Goal: Transaction & Acquisition: Purchase product/service

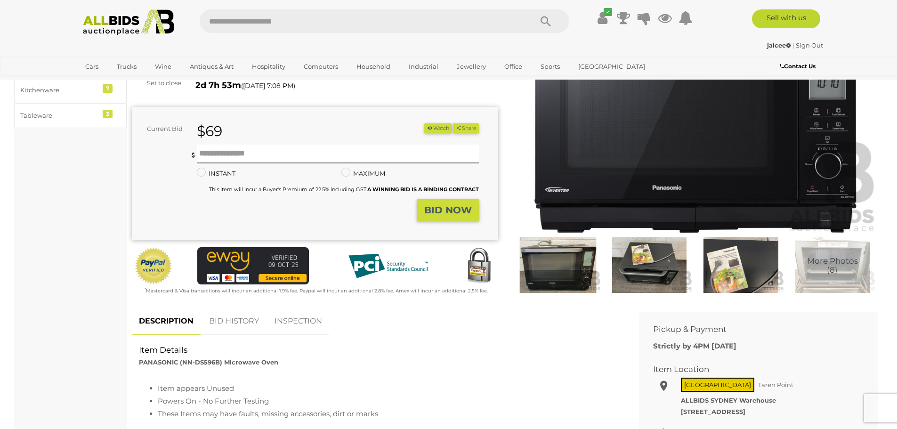
scroll to position [126, 0]
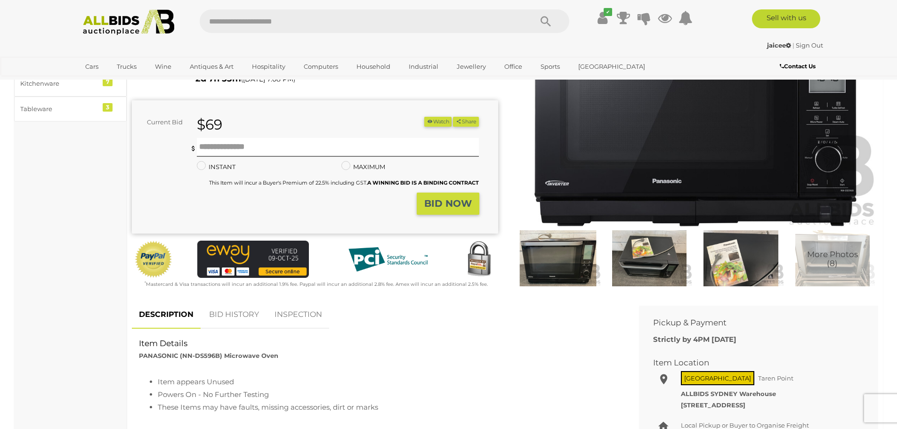
click at [553, 263] on img at bounding box center [558, 258] width 87 height 56
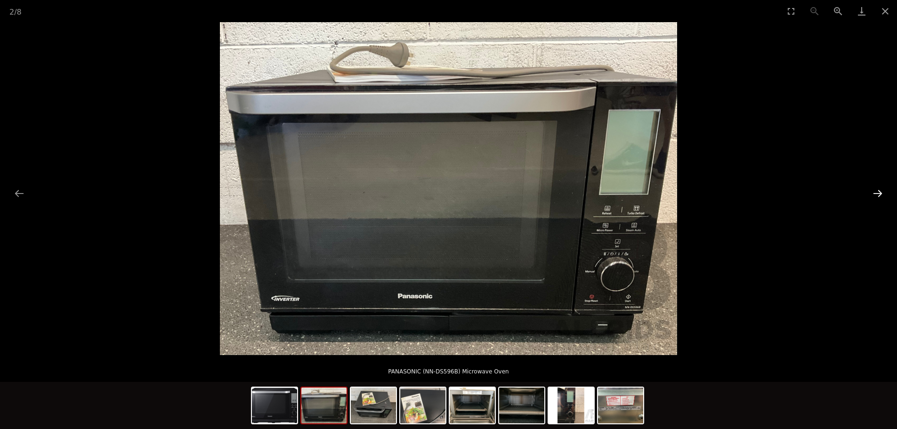
click at [875, 189] on button "Next slide" at bounding box center [878, 193] width 20 height 18
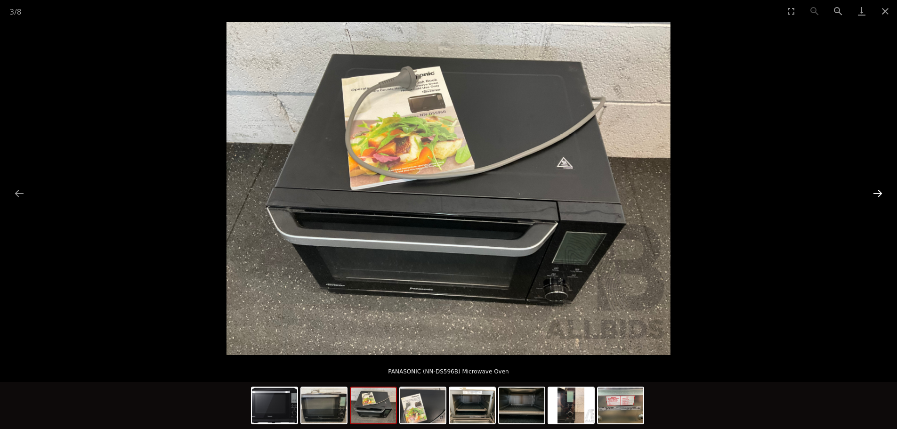
click at [875, 189] on button "Next slide" at bounding box center [878, 193] width 20 height 18
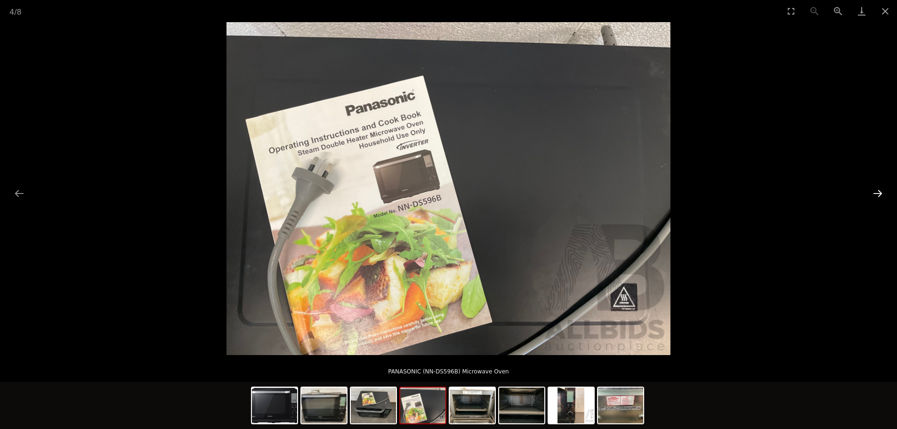
click at [875, 189] on button "Next slide" at bounding box center [878, 193] width 20 height 18
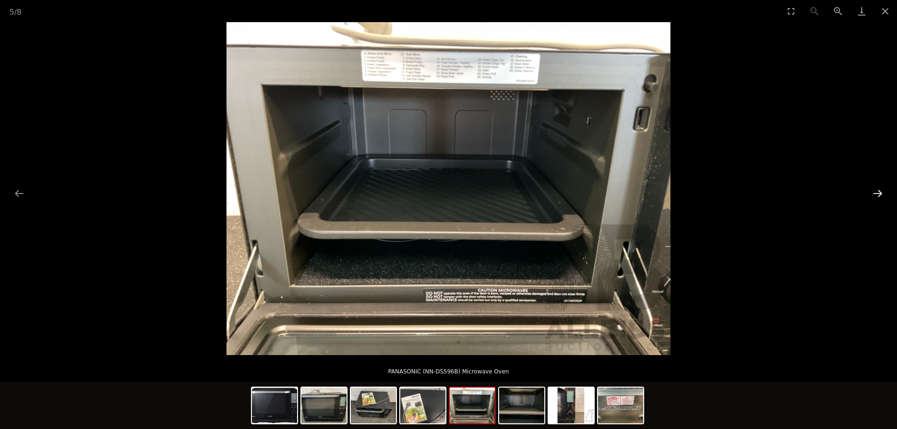
click at [875, 189] on button "Next slide" at bounding box center [878, 193] width 20 height 18
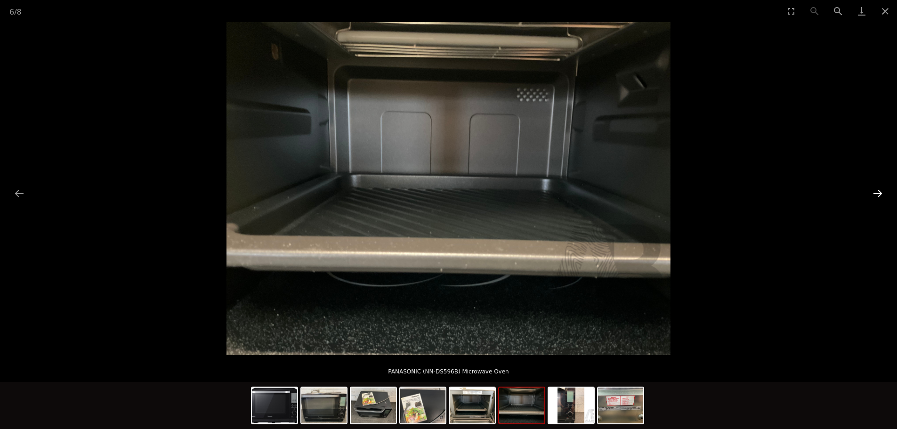
click at [875, 189] on button "Next slide" at bounding box center [878, 193] width 20 height 18
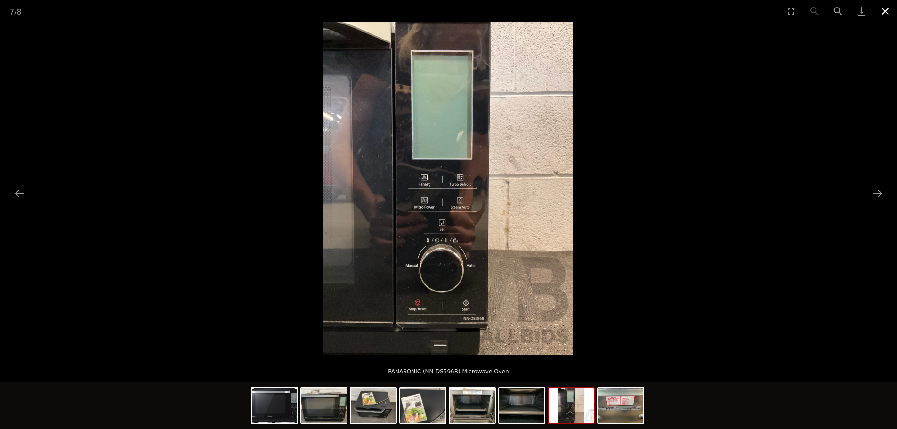
click at [884, 12] on button "Close gallery" at bounding box center [886, 11] width 24 height 22
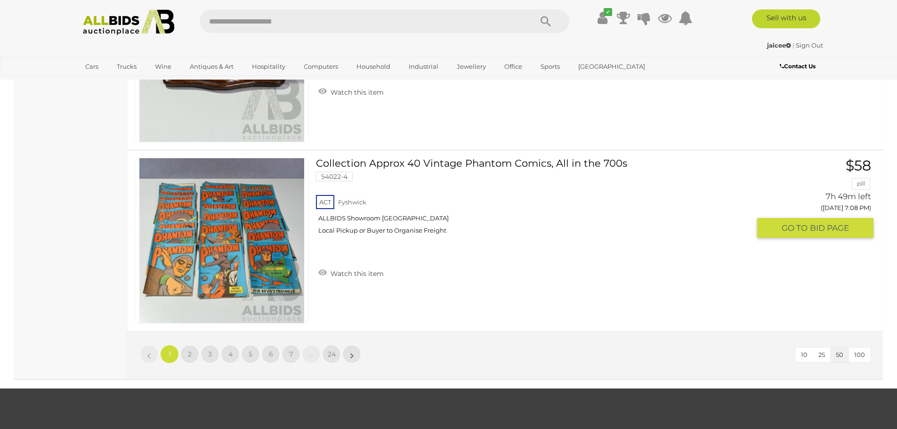
scroll to position [8919, 0]
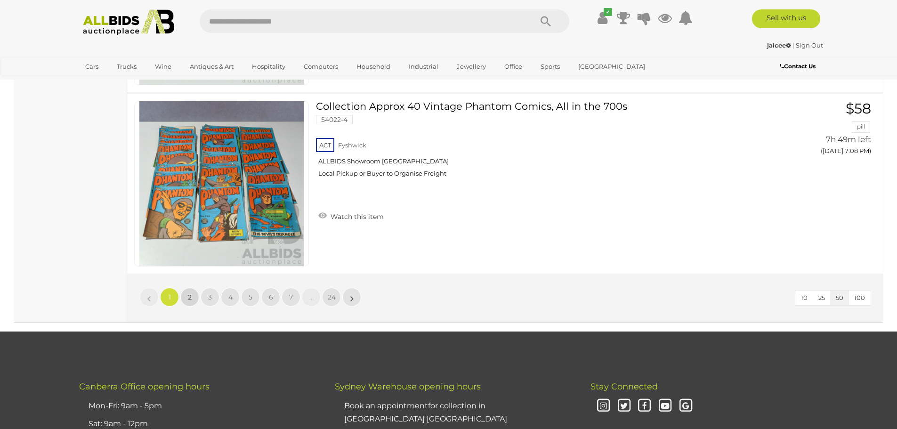
click at [191, 299] on span "2" at bounding box center [190, 297] width 4 height 8
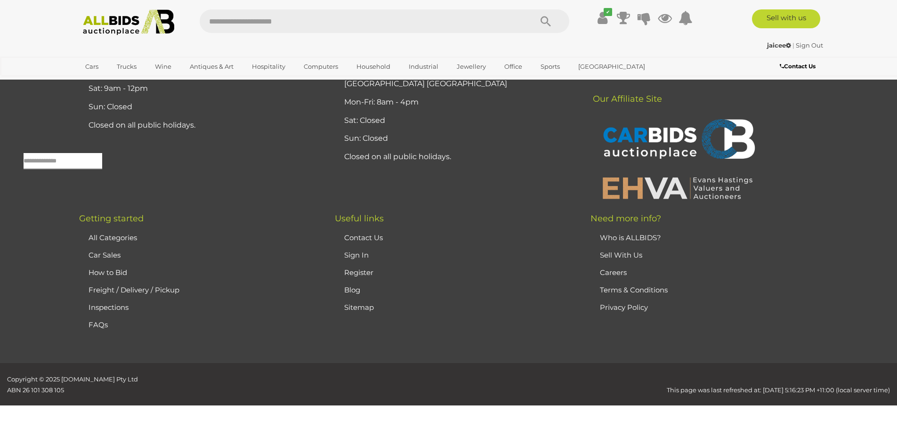
scroll to position [30, 0]
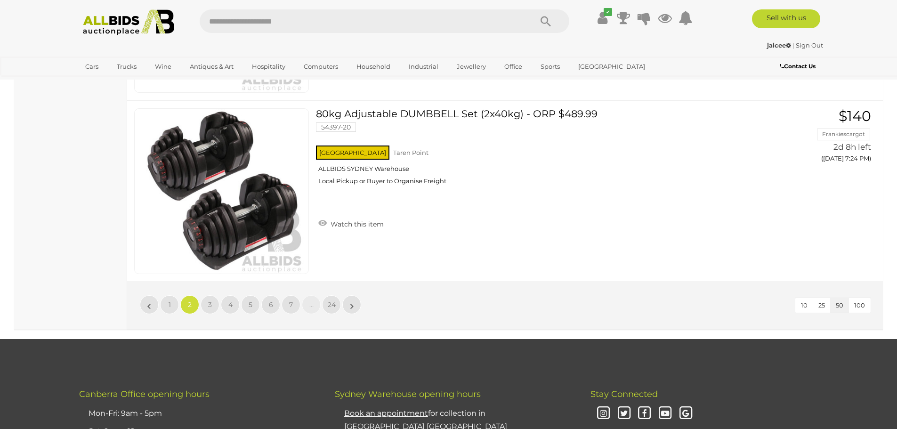
scroll to position [8894, 0]
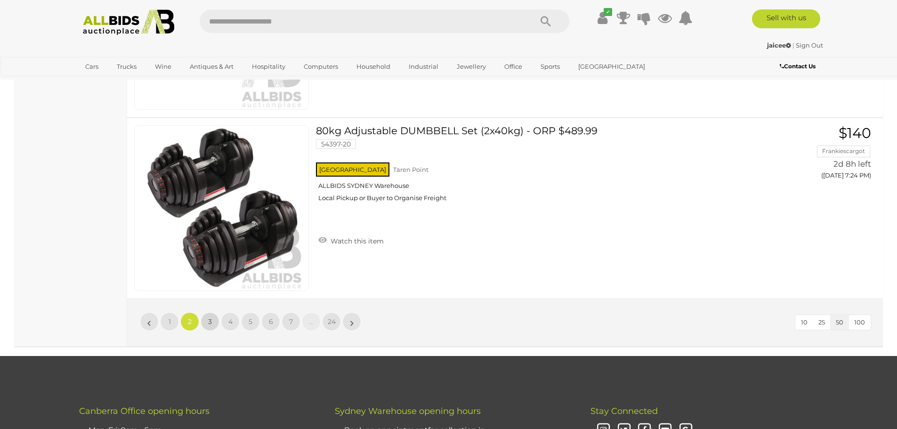
click at [210, 323] on span "3" at bounding box center [210, 321] width 4 height 8
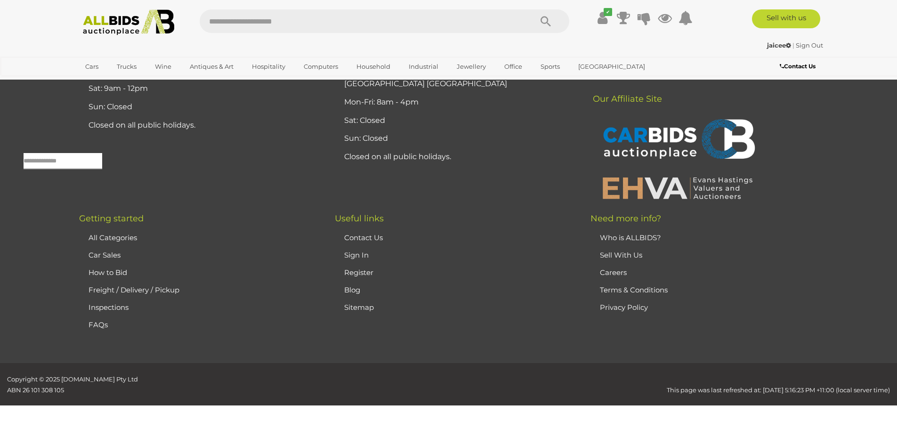
scroll to position [30, 0]
